Goal: Information Seeking & Learning: Learn about a topic

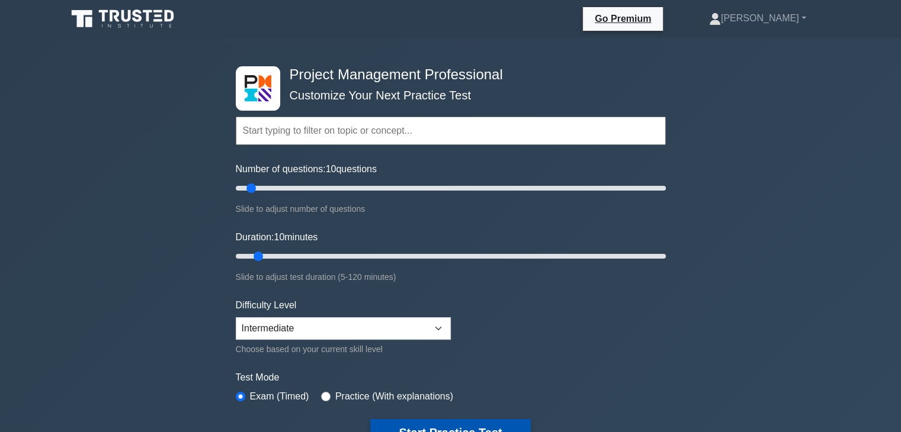
click at [426, 422] on button "Start Practice Test" at bounding box center [450, 432] width 160 height 27
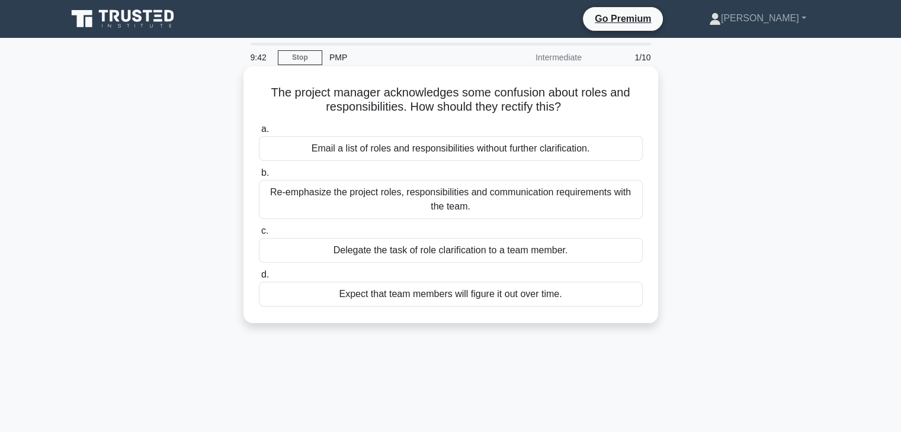
click at [461, 194] on div "Re-emphasize the project roles, responsibilities and communication requirements…" at bounding box center [451, 199] width 384 height 39
click at [259, 177] on input "b. Re-emphasize the project roles, responsibilities and communication requireme…" at bounding box center [259, 173] width 0 height 8
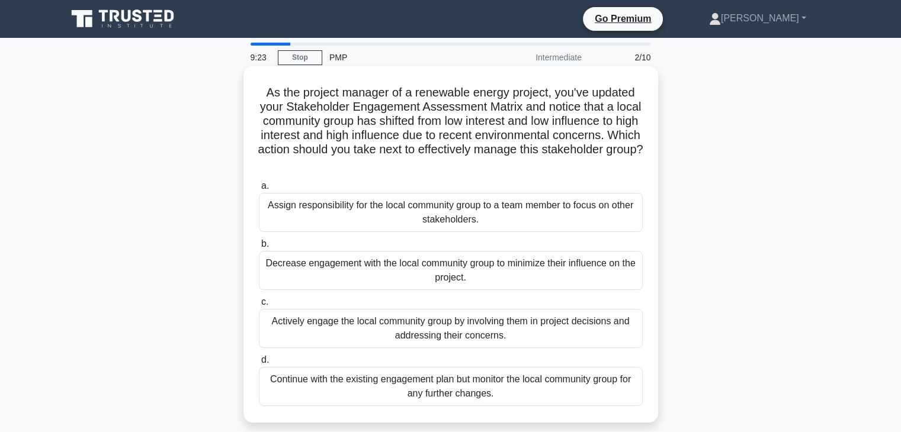
click at [419, 326] on div "Actively engage the local community group by involving them in project decision…" at bounding box center [451, 328] width 384 height 39
click at [259, 306] on input "c. Actively engage the local community group by involving them in project decis…" at bounding box center [259, 302] width 0 height 8
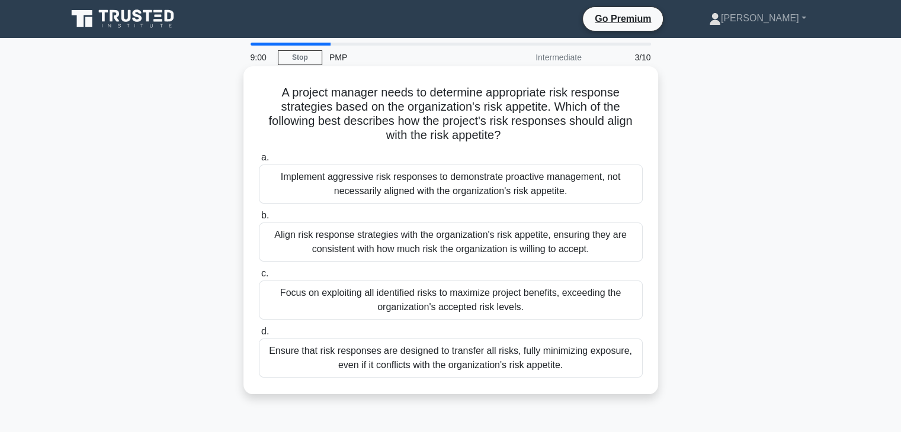
click at [462, 237] on div "Align risk response strategies with the organization's risk appetite, ensuring …" at bounding box center [451, 242] width 384 height 39
click at [259, 220] on input "b. Align risk response strategies with the organization's risk appetite, ensuri…" at bounding box center [259, 216] width 0 height 8
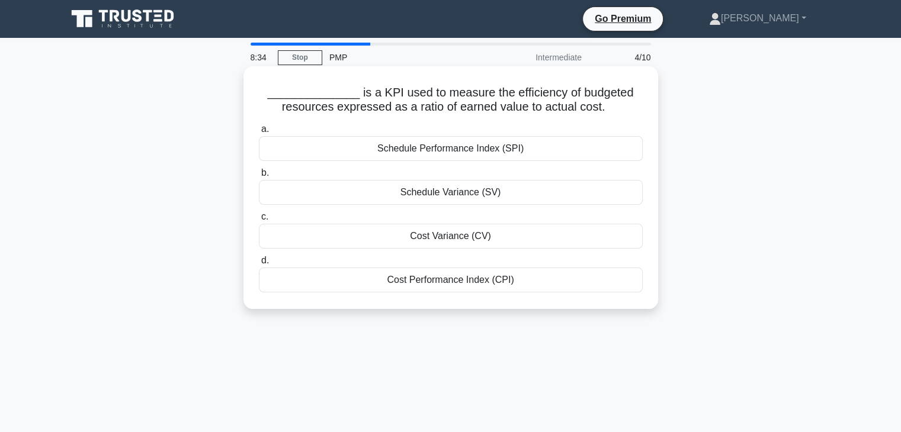
click at [447, 282] on div "Cost Performance Index (CPI)" at bounding box center [451, 280] width 384 height 25
click at [259, 265] on input "d. Cost Performance Index (CPI)" at bounding box center [259, 261] width 0 height 8
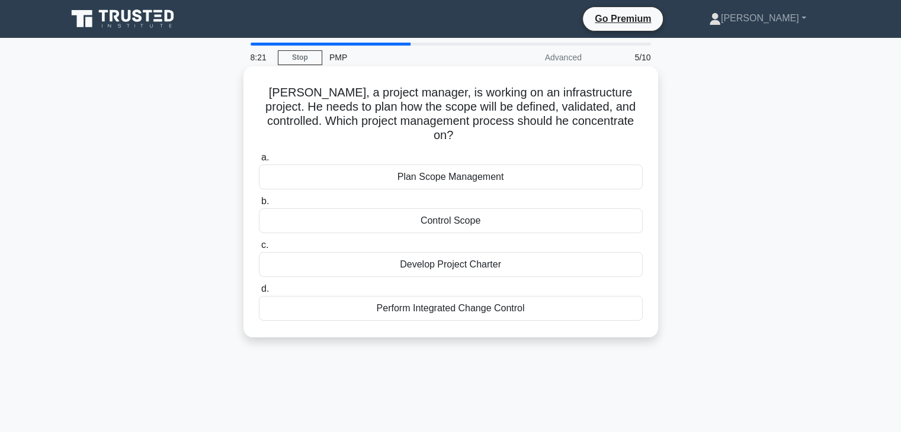
click at [464, 165] on div "Plan Scope Management" at bounding box center [451, 177] width 384 height 25
click at [259, 162] on input "a. Plan Scope Management" at bounding box center [259, 158] width 0 height 8
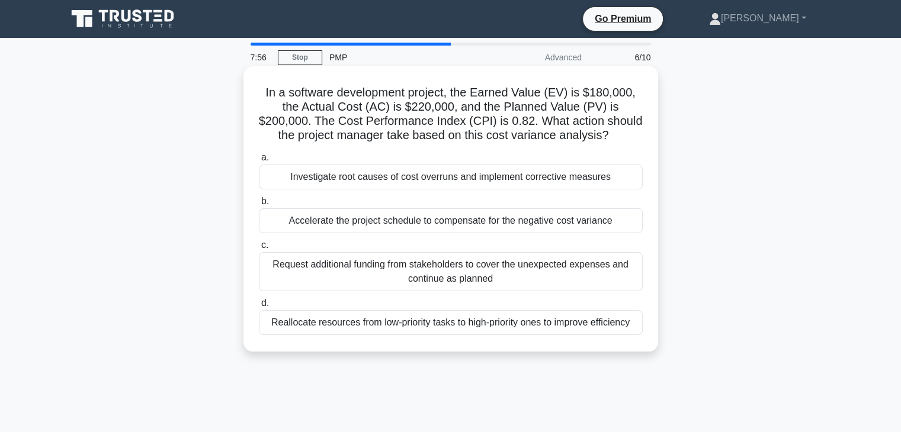
click at [455, 177] on div "Investigate root causes of cost overruns and implement corrective measures" at bounding box center [451, 177] width 384 height 25
click at [259, 162] on input "a. Investigate root causes of cost overruns and implement corrective measures" at bounding box center [259, 158] width 0 height 8
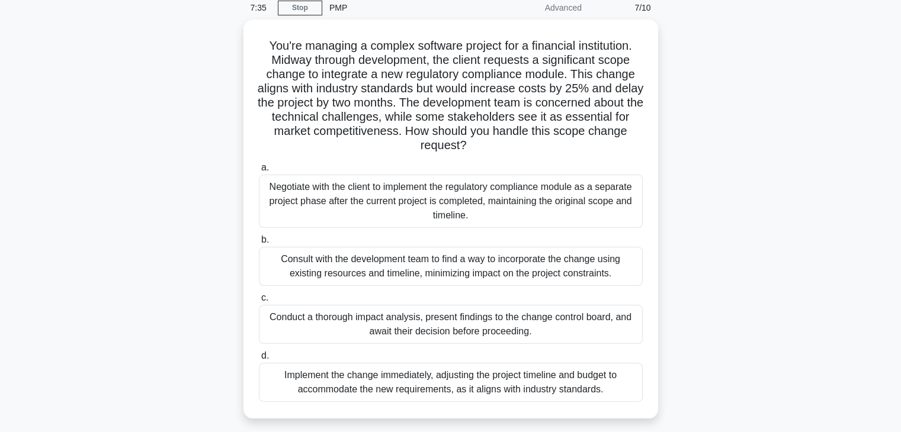
scroll to position [71, 0]
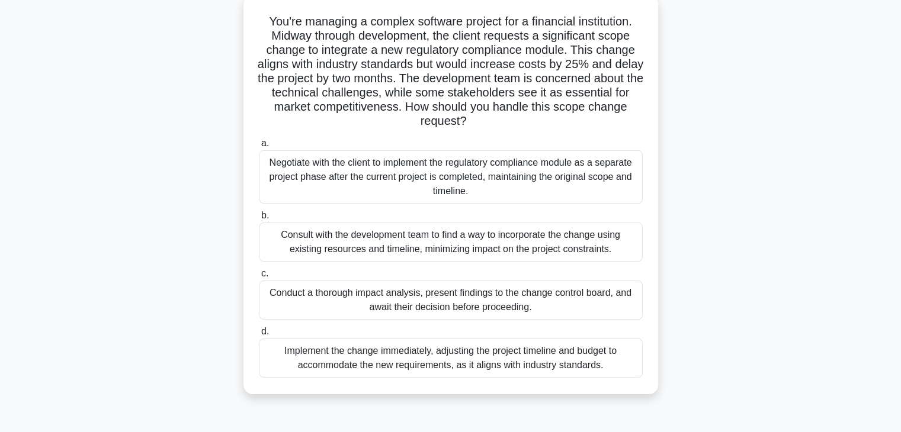
click at [465, 298] on div "Conduct a thorough impact analysis, present findings to the change control boar…" at bounding box center [451, 300] width 384 height 39
click at [259, 278] on input "c. Conduct a thorough impact analysis, present findings to the change control b…" at bounding box center [259, 274] width 0 height 8
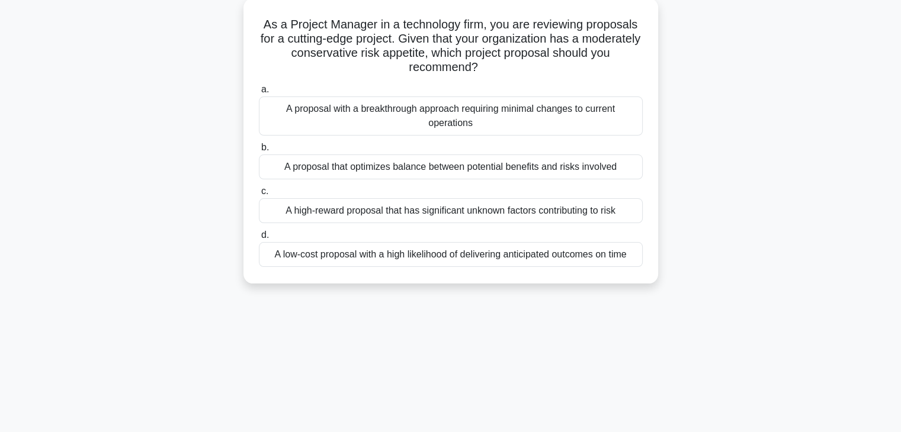
scroll to position [0, 0]
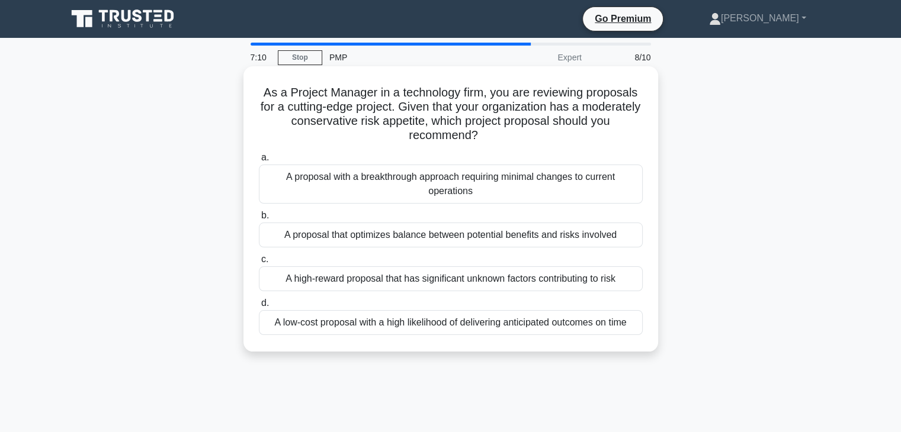
click at [461, 182] on div "A proposal with a breakthrough approach requiring minimal changes to current op…" at bounding box center [451, 184] width 384 height 39
click at [259, 162] on input "a. A proposal with a breakthrough approach requiring minimal changes to current…" at bounding box center [259, 158] width 0 height 8
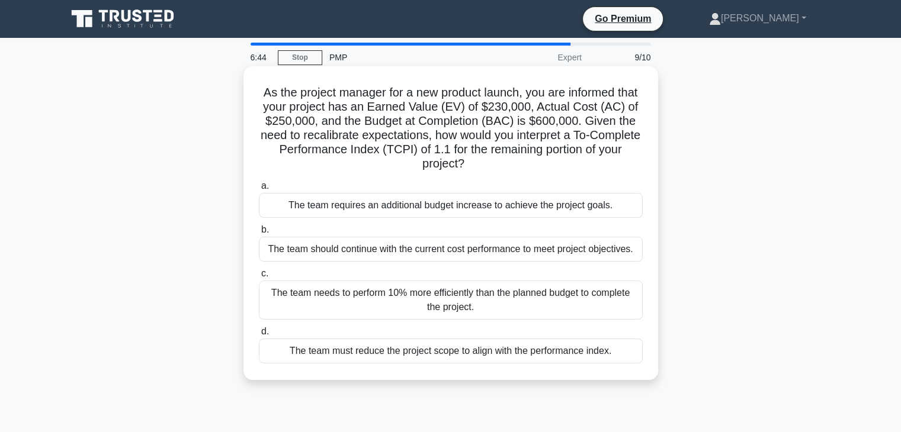
click at [446, 296] on div "The team needs to perform 10% more efficiently than the planned budget to compl…" at bounding box center [451, 300] width 384 height 39
click at [259, 278] on input "c. The team needs to perform 10% more efficiently than the planned budget to co…" at bounding box center [259, 274] width 0 height 8
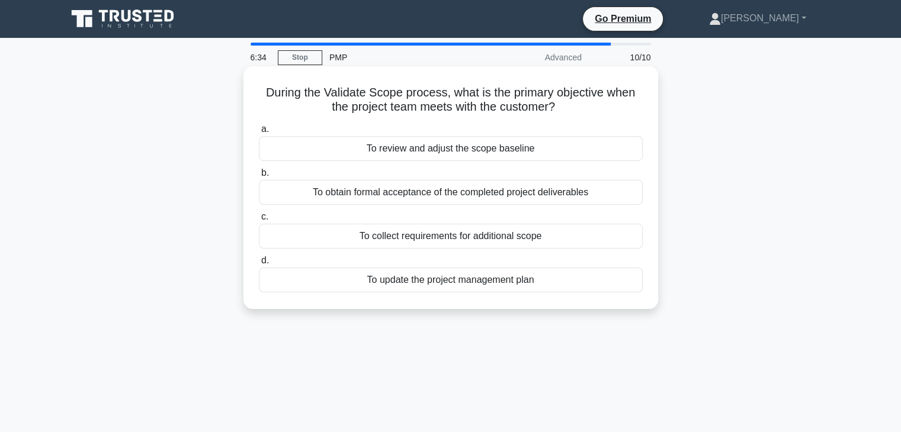
click at [465, 195] on div "To obtain formal acceptance of the completed project deliverables" at bounding box center [451, 192] width 384 height 25
click at [259, 177] on input "b. To obtain formal acceptance of the completed project deliverables" at bounding box center [259, 173] width 0 height 8
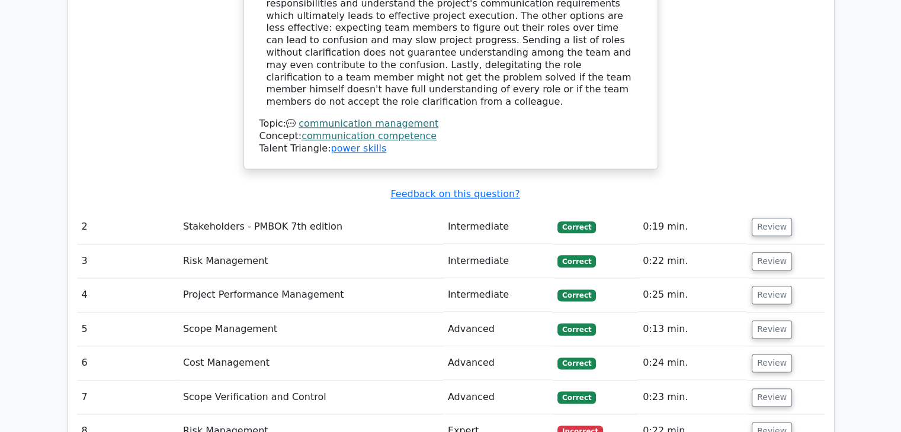
scroll to position [1540, 0]
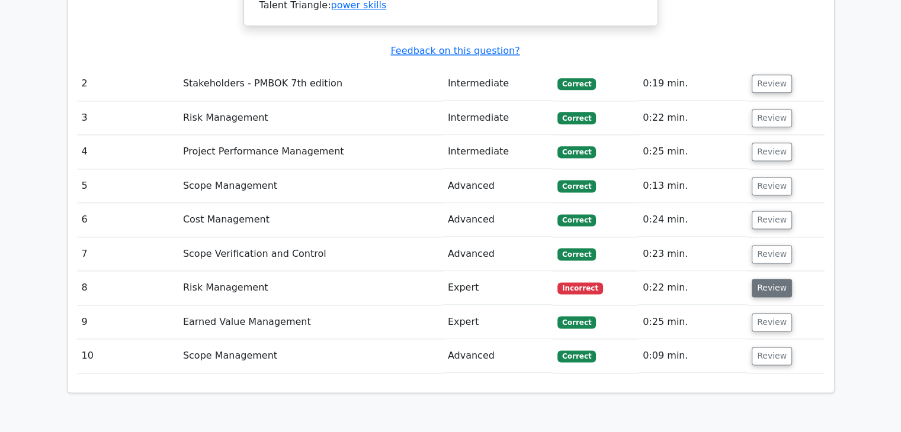
click at [772, 279] on button "Review" at bounding box center [771, 288] width 40 height 18
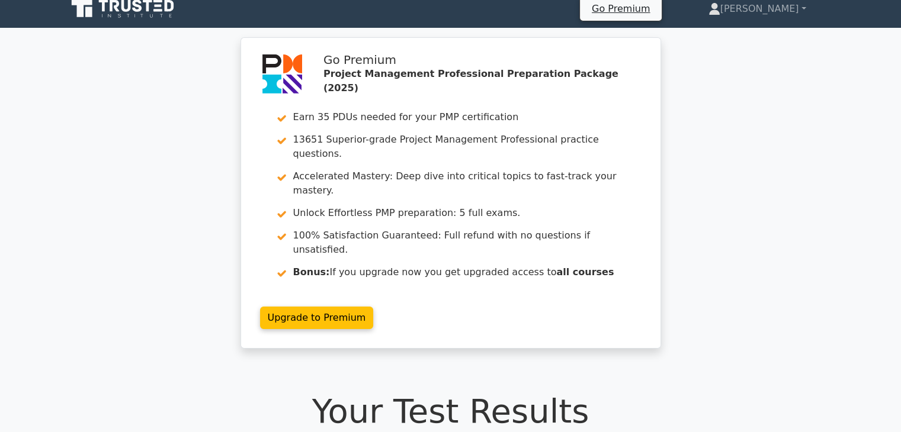
scroll to position [0, 0]
